Goal: Find specific page/section: Find specific page/section

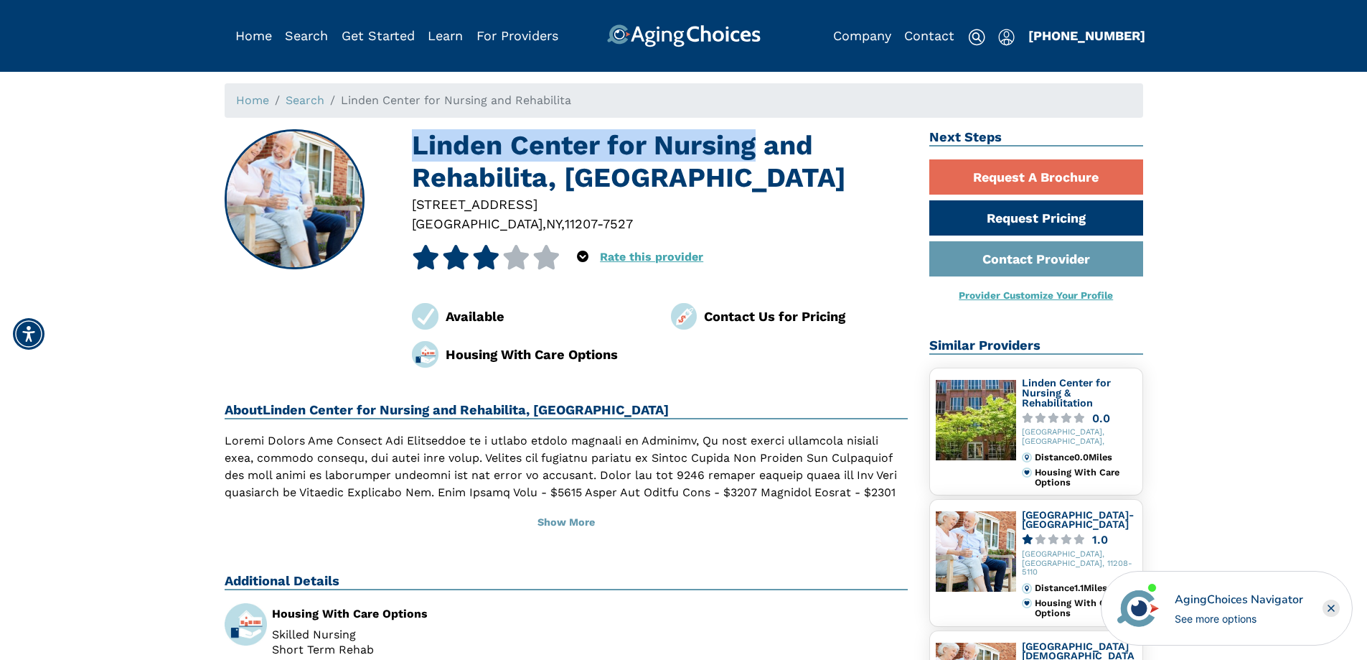
drag, startPoint x: 418, startPoint y: 149, endPoint x: 756, endPoint y: 141, distance: 337.5
click at [756, 141] on h1 "Linden Center for Nursing and Rehabilita, [GEOGRAPHIC_DATA]" at bounding box center [660, 161] width 496 height 65
copy h1 "Linden Center for Nursing"
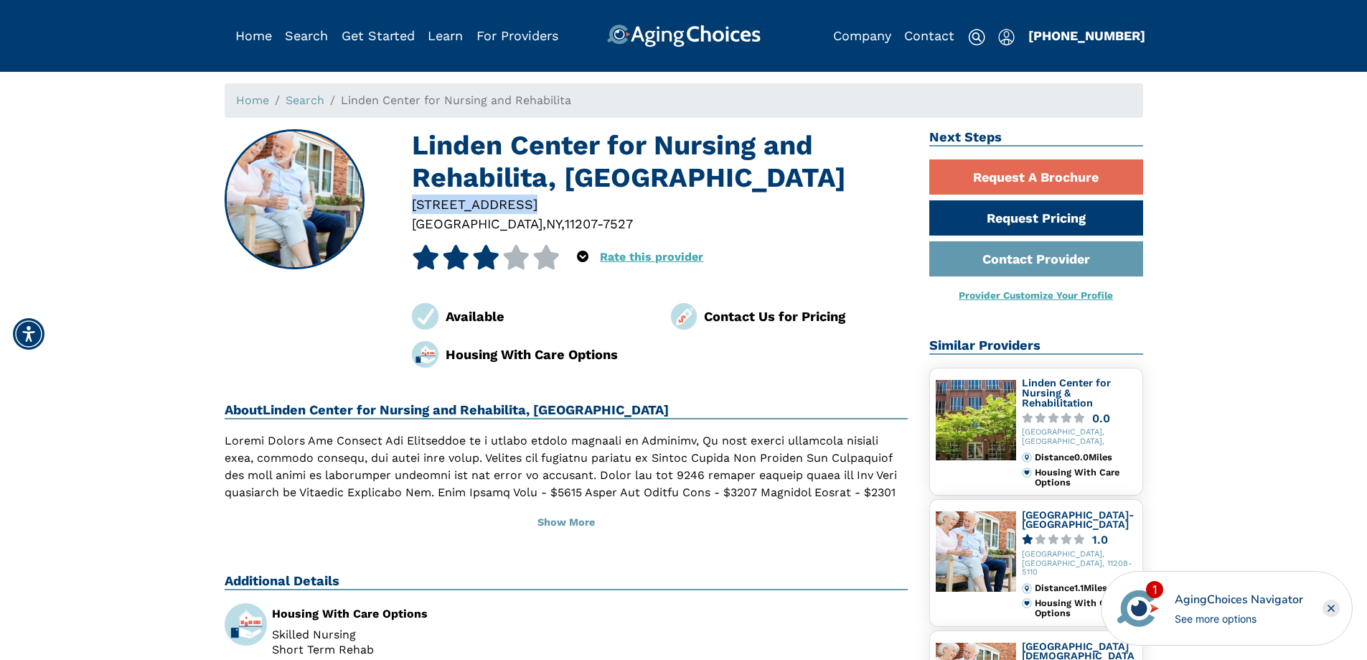
drag, startPoint x: 413, startPoint y: 204, endPoint x: 518, endPoint y: 211, distance: 105.8
click at [518, 211] on div "[STREET_ADDRESS]" at bounding box center [660, 204] width 496 height 19
copy div "[STREET_ADDRESS]"
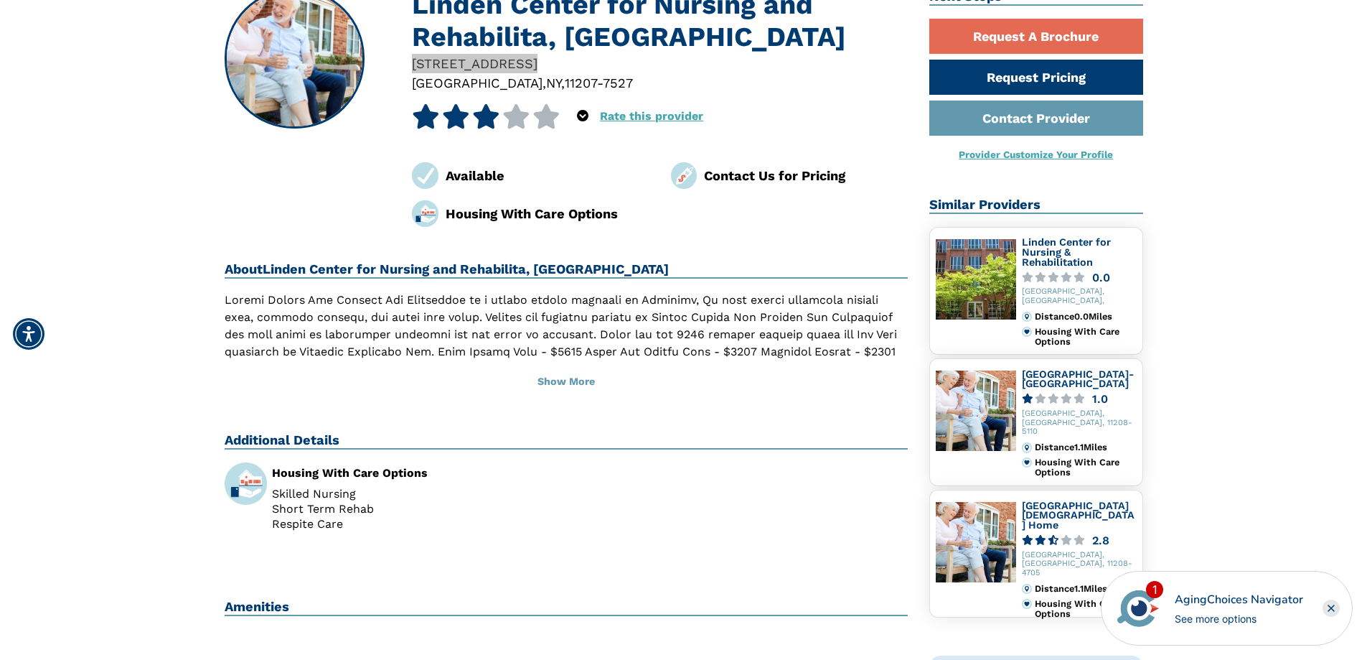
scroll to position [144, 0]
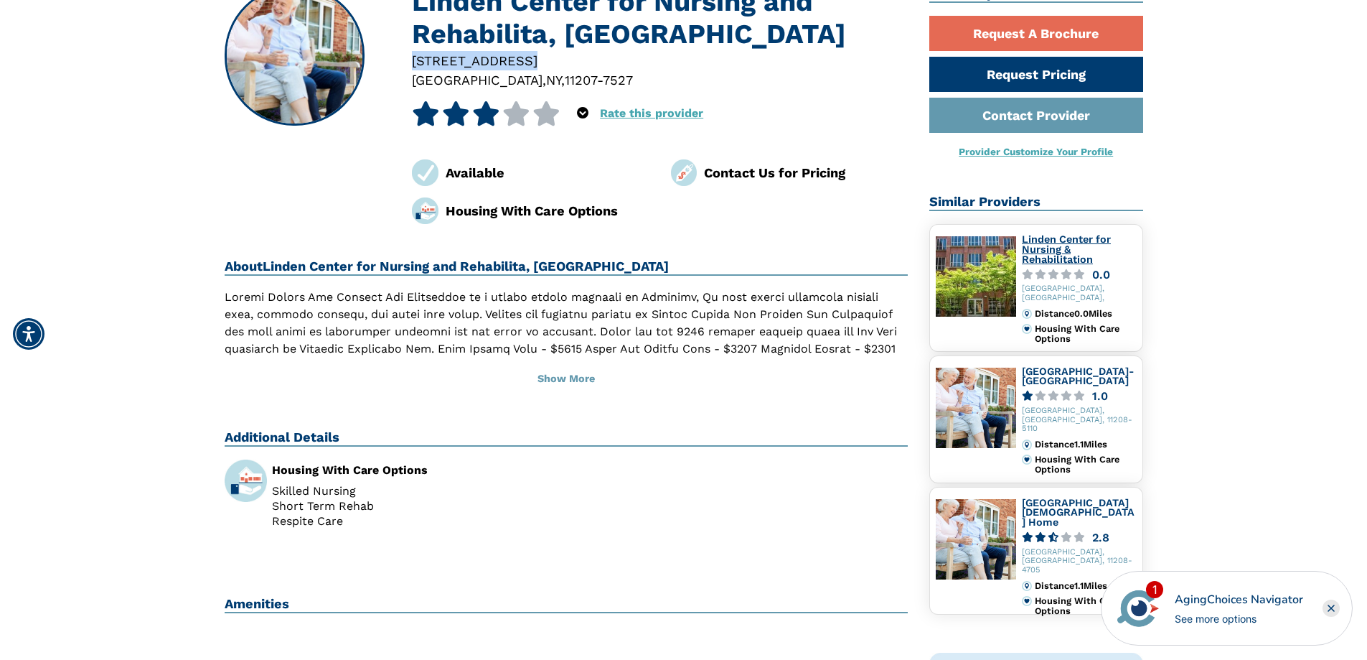
click at [1031, 250] on link "Linden Center for Nursing & Rehabilitation" at bounding box center [1066, 248] width 89 height 31
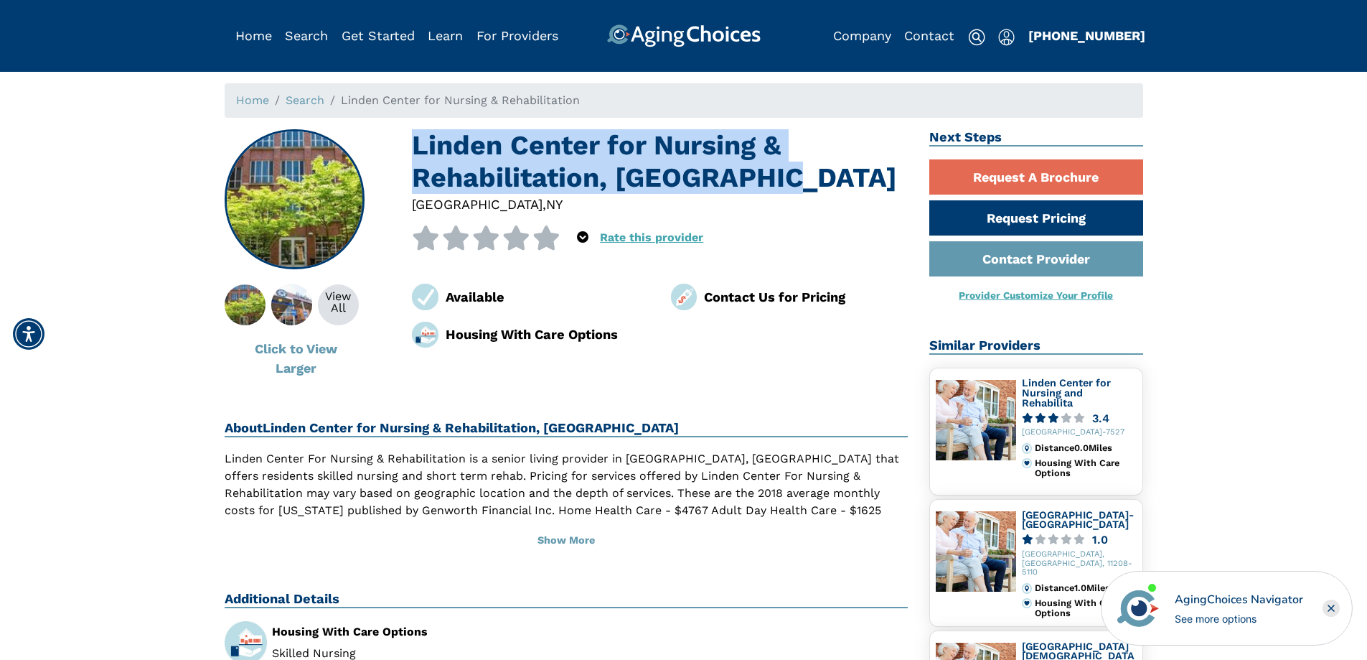
drag, startPoint x: 780, startPoint y: 179, endPoint x: 396, endPoint y: 145, distance: 385.6
click at [396, 145] on div "View All Click to View Larger Linden Center for Nursing & Rehabilitation, [GEOG…" at bounding box center [567, 257] width 684 height 256
copy h1 "Linden Center for Nursing & Rehabilitation, [GEOGRAPHIC_DATA]"
